Goal: Task Accomplishment & Management: Complete application form

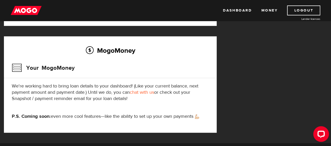
scroll to position [21, 0]
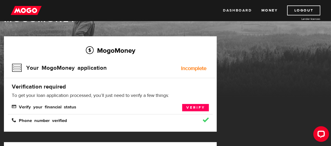
click at [239, 8] on link "Dashboard" at bounding box center [237, 10] width 29 height 10
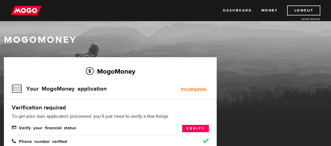
click at [237, 11] on link "Dashboard" at bounding box center [237, 10] width 29 height 10
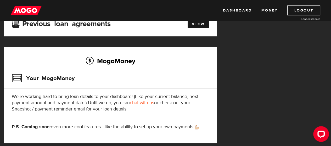
scroll to position [153, 0]
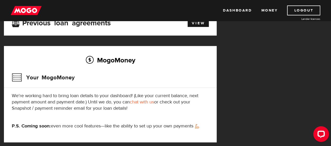
click at [145, 101] on link "chat with us" at bounding box center [142, 102] width 24 height 6
click at [273, 10] on link "Money" at bounding box center [269, 10] width 16 height 10
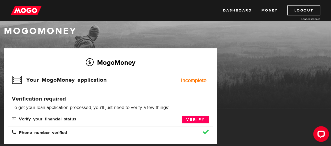
scroll to position [14, 0]
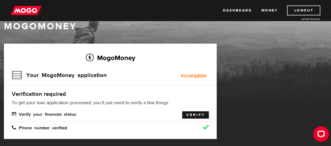
click at [188, 114] on link "Verify" at bounding box center [195, 114] width 27 height 7
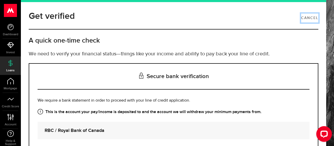
click at [302, 16] on link "Cancel" at bounding box center [310, 18] width 17 height 9
